Goal: Task Accomplishment & Management: Use online tool/utility

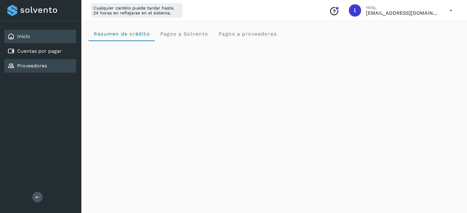
click at [38, 67] on link "Proveedores" at bounding box center [32, 66] width 30 height 6
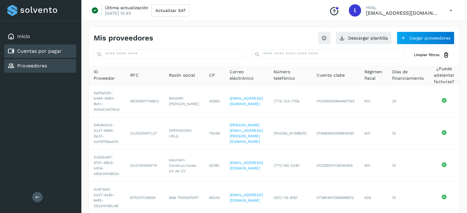
click at [23, 48] on div "Cuentas por pagar" at bounding box center [34, 51] width 54 height 7
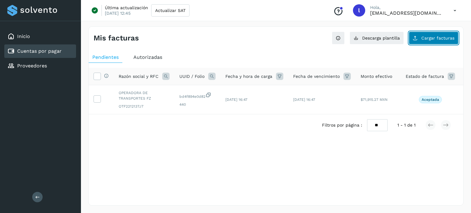
click at [440, 37] on span "Cargar facturas" at bounding box center [438, 38] width 33 height 4
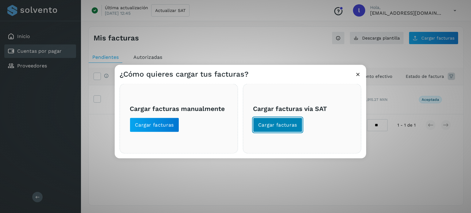
click at [282, 126] on span "Cargar facturas" at bounding box center [277, 125] width 39 height 7
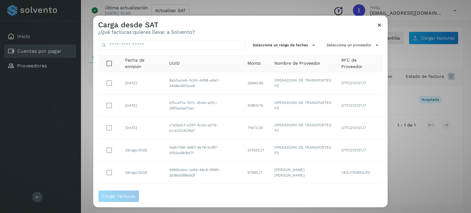
click at [379, 24] on icon at bounding box center [380, 25] width 6 height 6
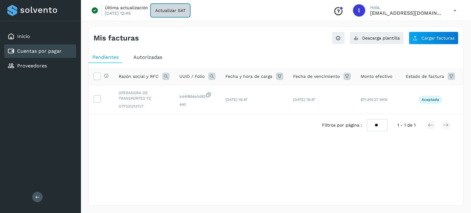
click at [165, 10] on span "Actualizar SAT" at bounding box center [170, 10] width 30 height 4
